Goal: Task Accomplishment & Management: Manage account settings

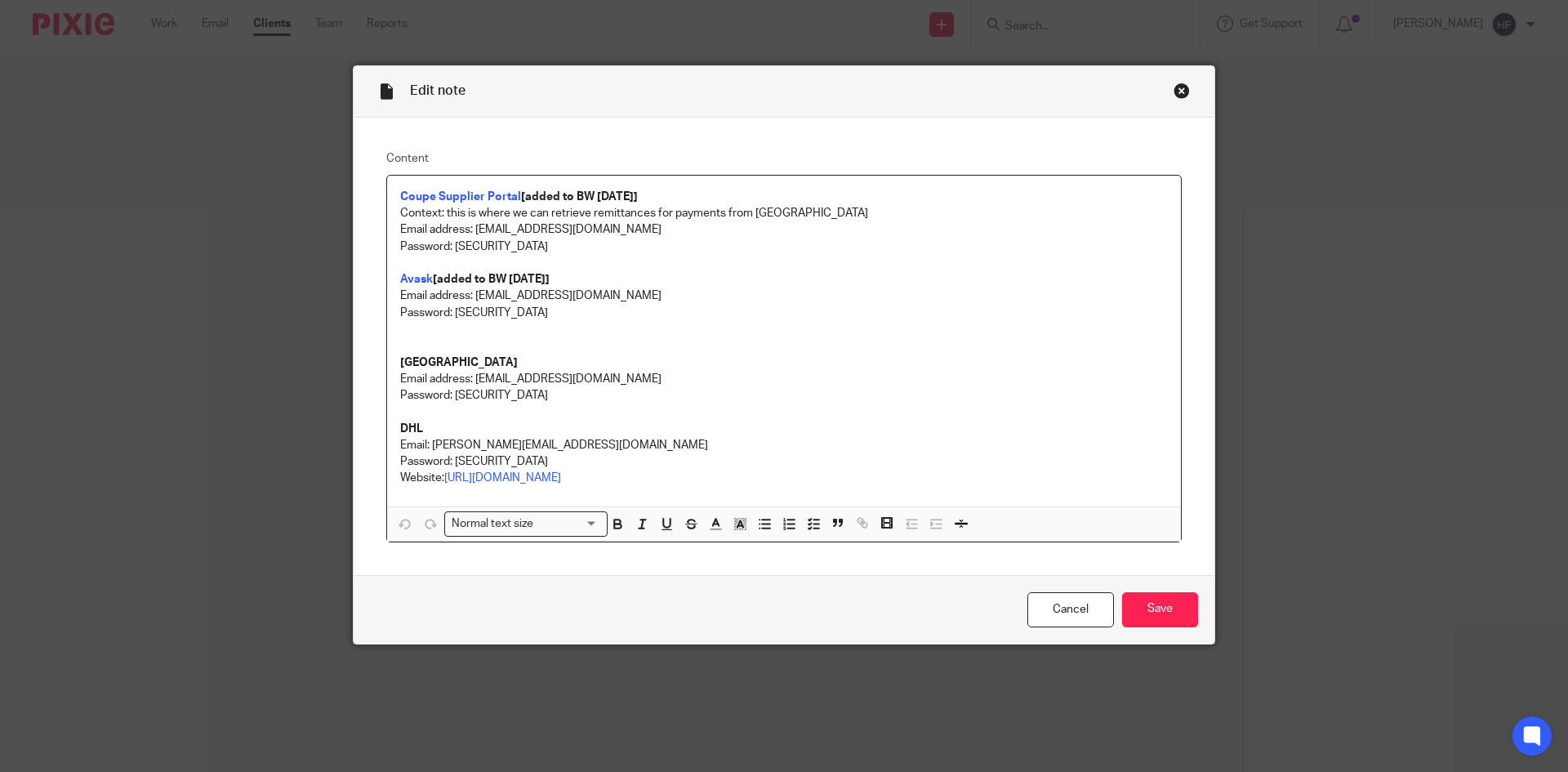
click at [1173, 90] on div "Close this dialog window" at bounding box center [1181, 91] width 16 height 16
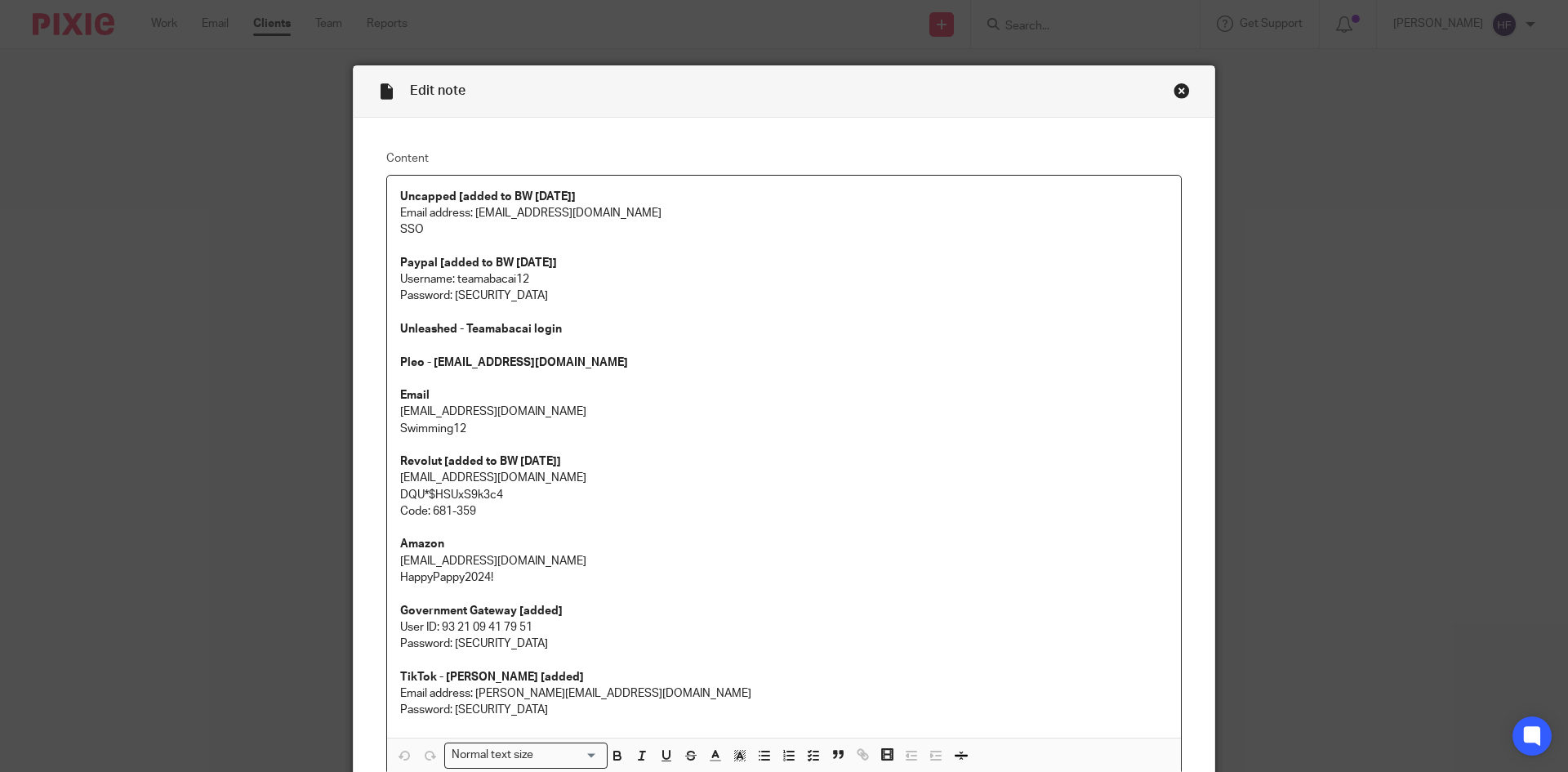
scroll to position [81, 0]
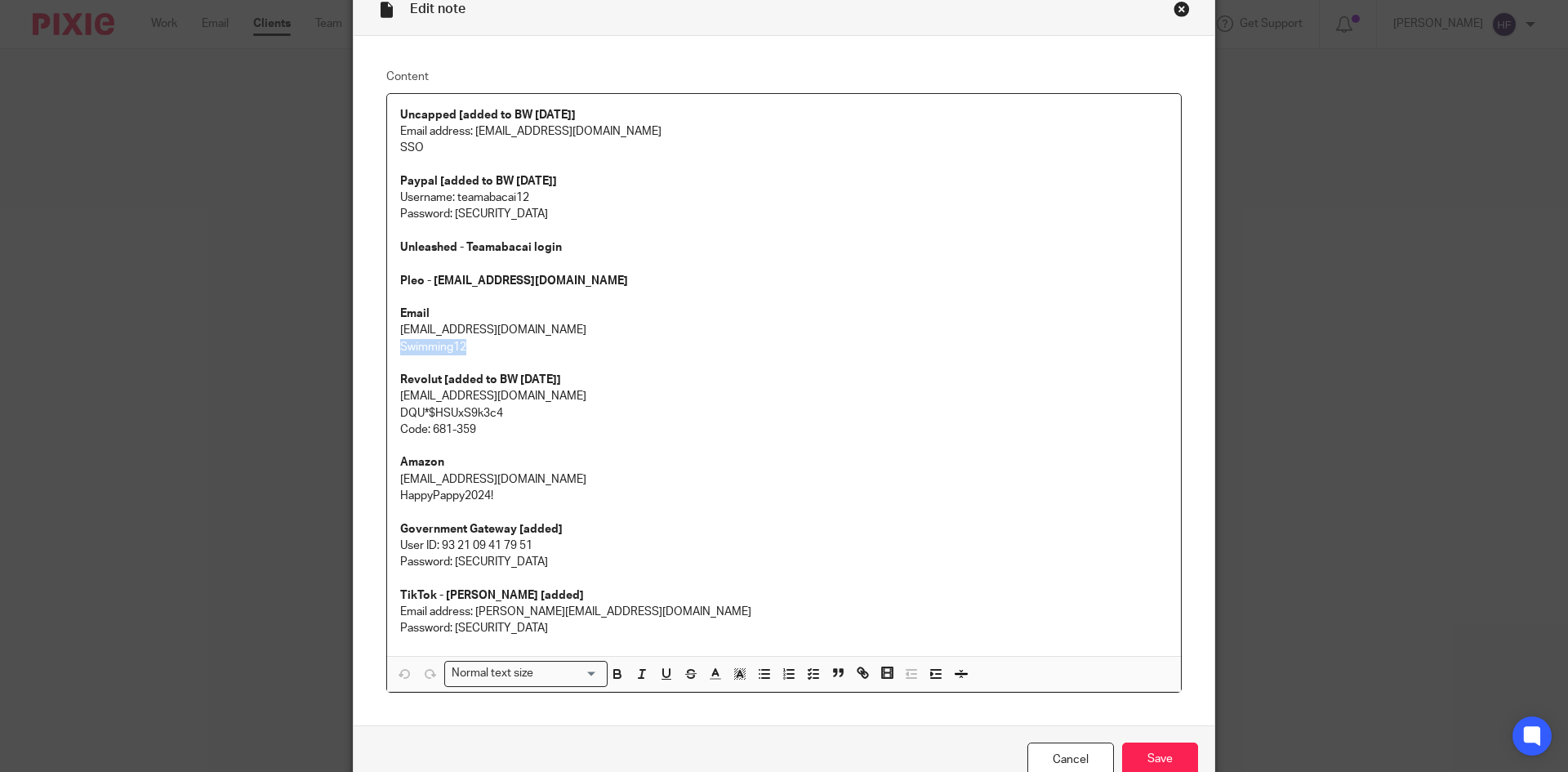
drag, startPoint x: 458, startPoint y: 347, endPoint x: 348, endPoint y: 355, distance: 110.3
click at [354, 355] on div "Content Uncapped [added to BW [DATE]] Email address: [EMAIL_ADDRESS][DOMAIN_NAM…" at bounding box center [784, 381] width 861 height 690
copy p "Swimming12"
drag, startPoint x: 1163, startPoint y: 16, endPoint x: 1171, endPoint y: 2, distance: 16.1
click at [1163, 16] on div "Edit note" at bounding box center [784, 10] width 861 height 52
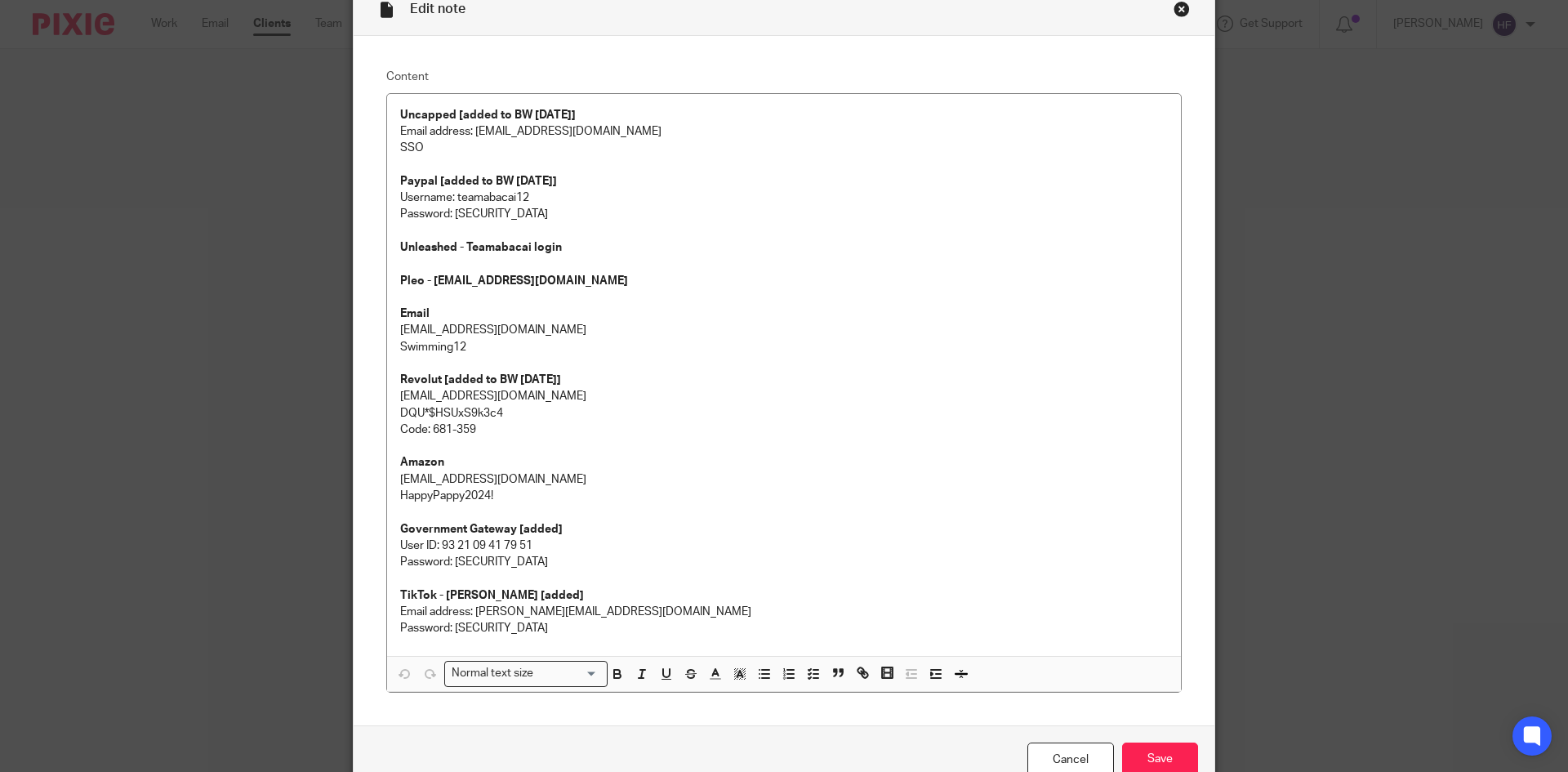
click at [1173, 2] on div "Close this dialog window" at bounding box center [1181, 9] width 16 height 16
